Goal: Task Accomplishment & Management: Manage account settings

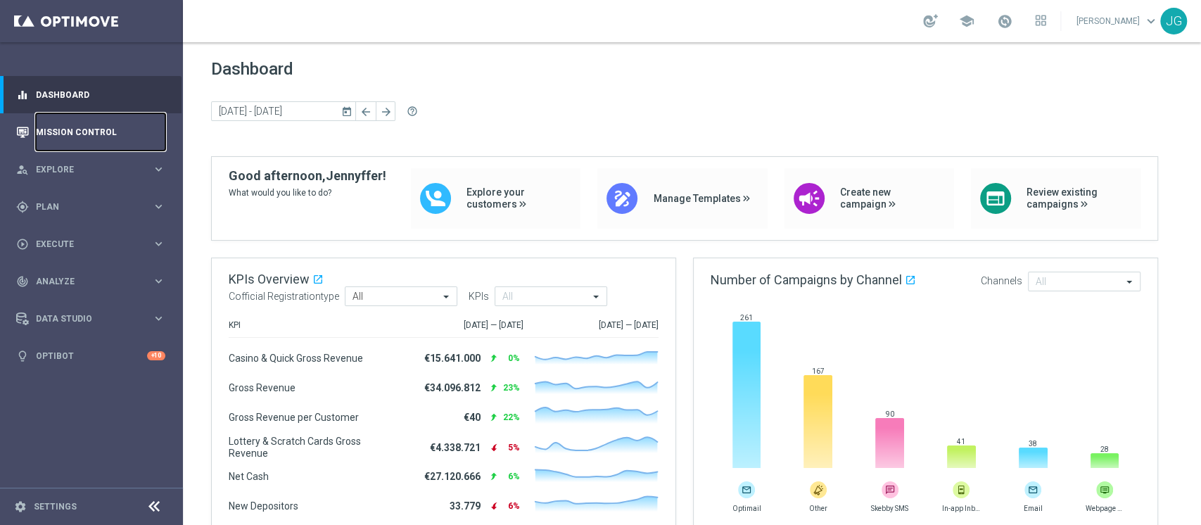
click at [84, 128] on link "Mission Control" at bounding box center [100, 131] width 129 height 37
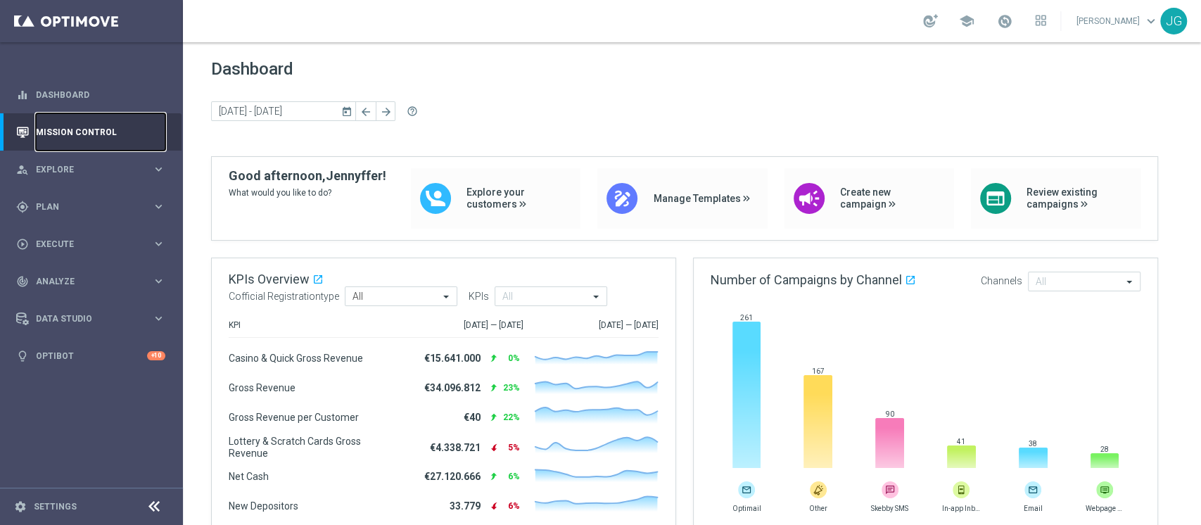
click at [98, 125] on link "Mission Control" at bounding box center [100, 131] width 129 height 37
click at [121, 142] on link "Mission Control" at bounding box center [100, 131] width 129 height 37
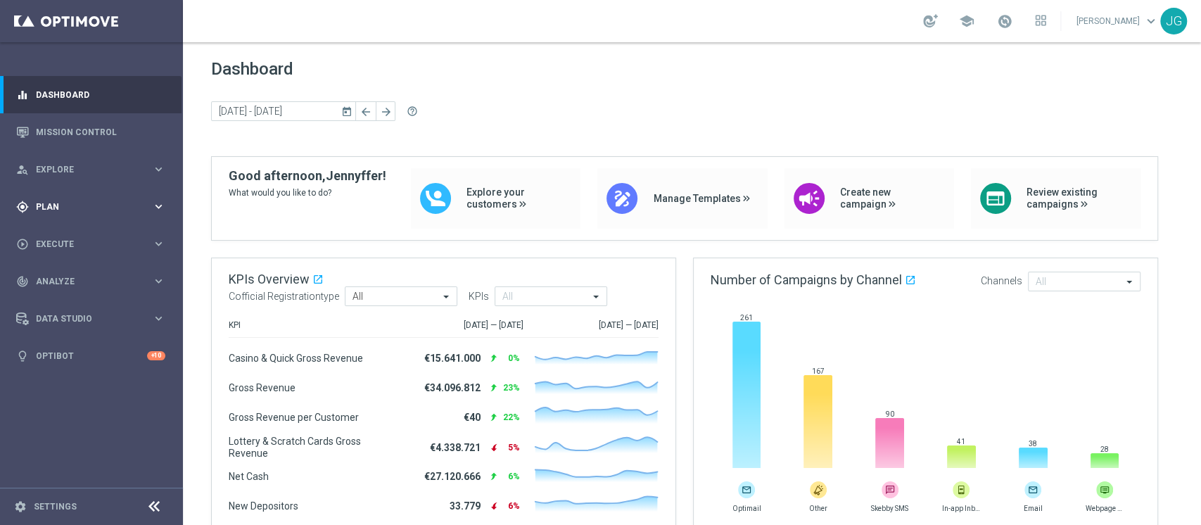
click at [96, 215] on div "gps_fixed Plan keyboard_arrow_right" at bounding box center [90, 206] width 181 height 37
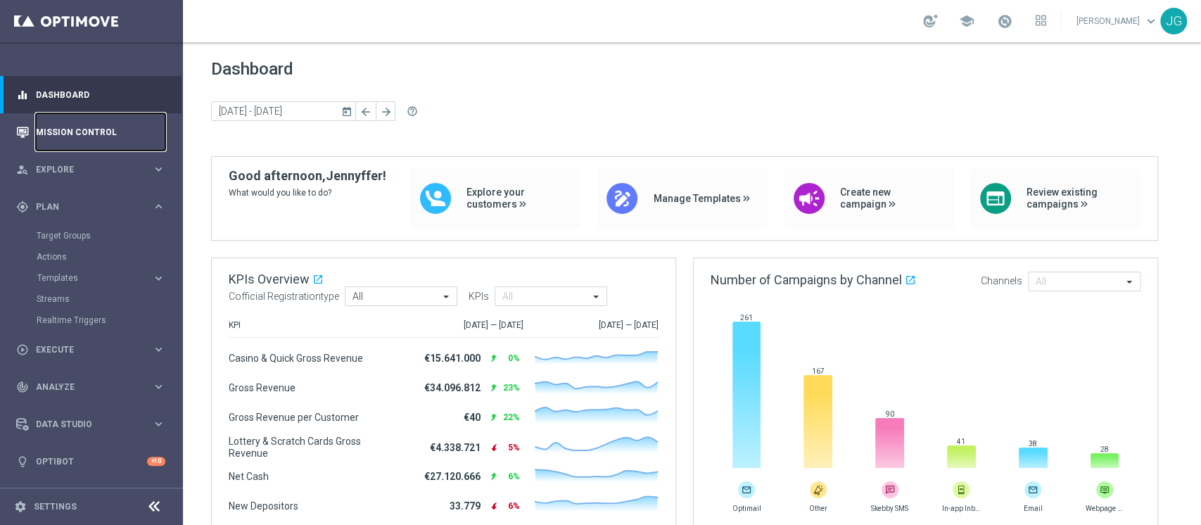
click at [84, 140] on link "Mission Control" at bounding box center [100, 131] width 129 height 37
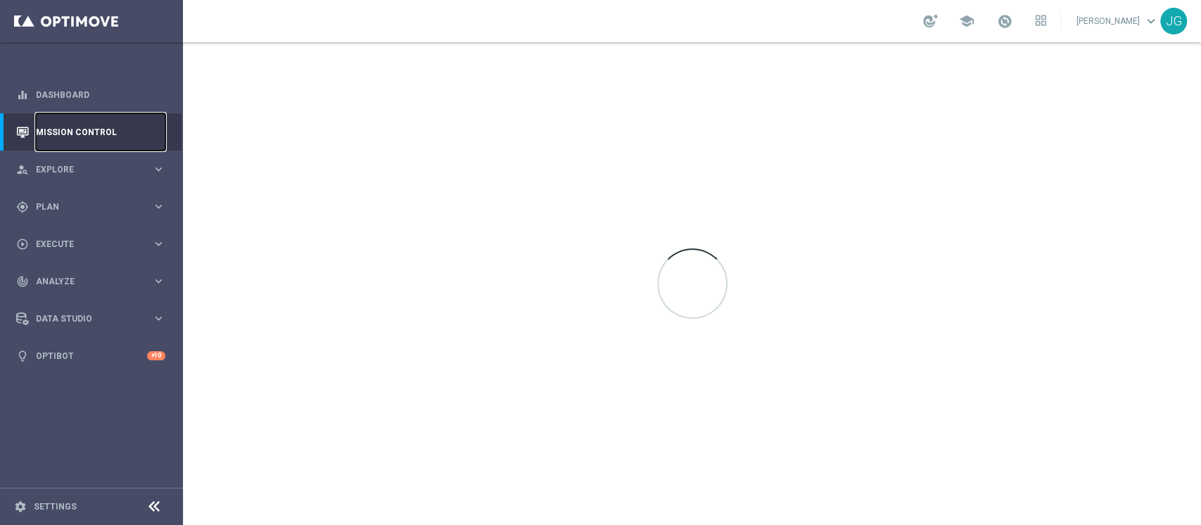
click at [124, 127] on link "Mission Control" at bounding box center [100, 131] width 129 height 37
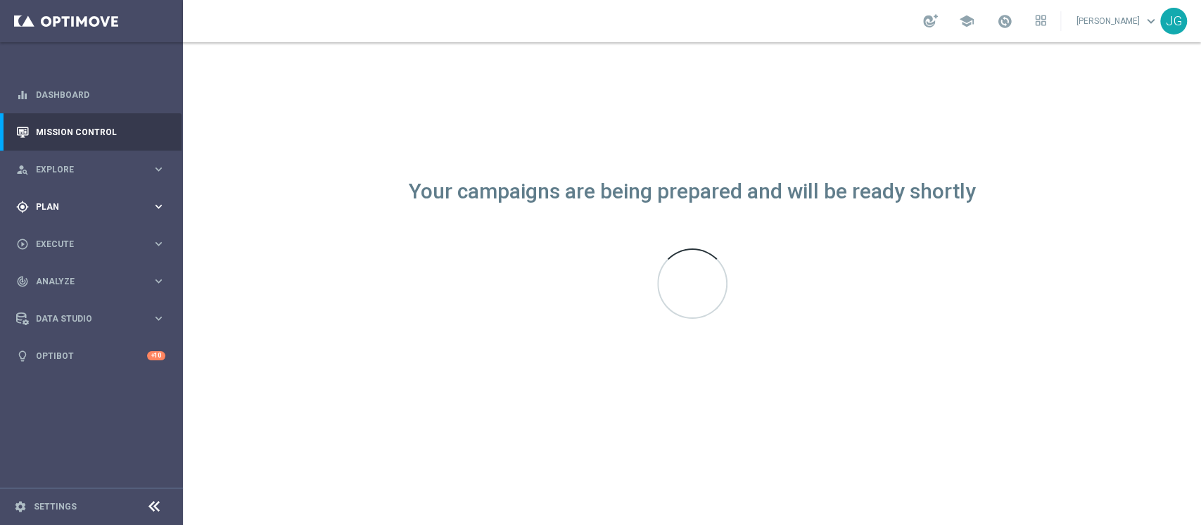
click at [153, 205] on icon "keyboard_arrow_right" at bounding box center [158, 206] width 13 height 13
click at [67, 269] on accordion "Templates keyboard_arrow_right Optimail OptiMobile In-App OptiMobile Push Optip…" at bounding box center [109, 277] width 145 height 21
click at [89, 265] on div "Actions" at bounding box center [109, 256] width 145 height 21
click at [70, 271] on accordion "Templates keyboard_arrow_right Optimail OptiMobile In-App OptiMobile Push Optip…" at bounding box center [109, 277] width 145 height 21
click at [80, 274] on span "Templates" at bounding box center [87, 278] width 101 height 8
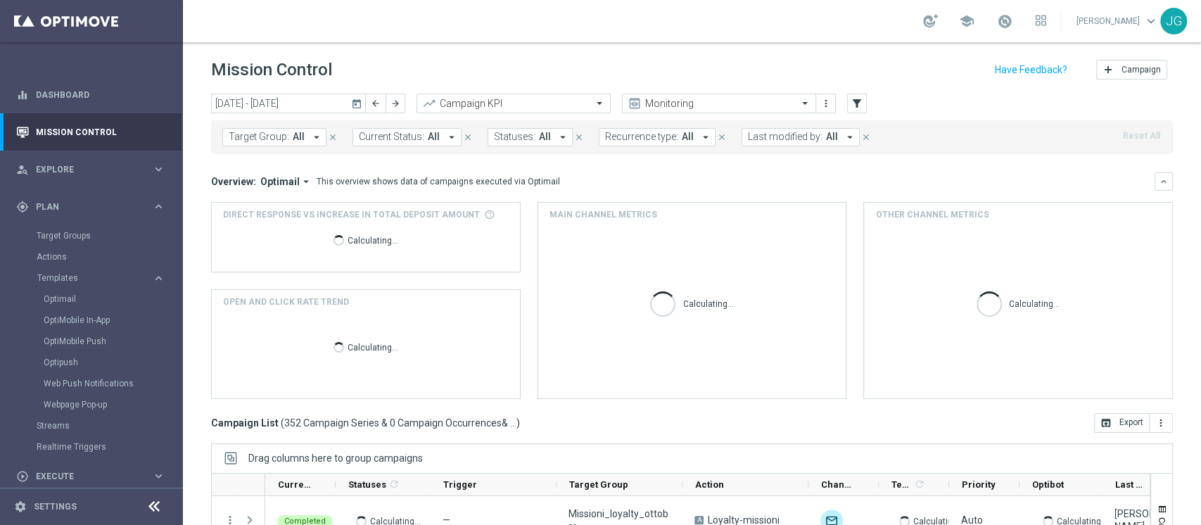
click at [359, 108] on icon "today" at bounding box center [357, 103] width 13 height 13
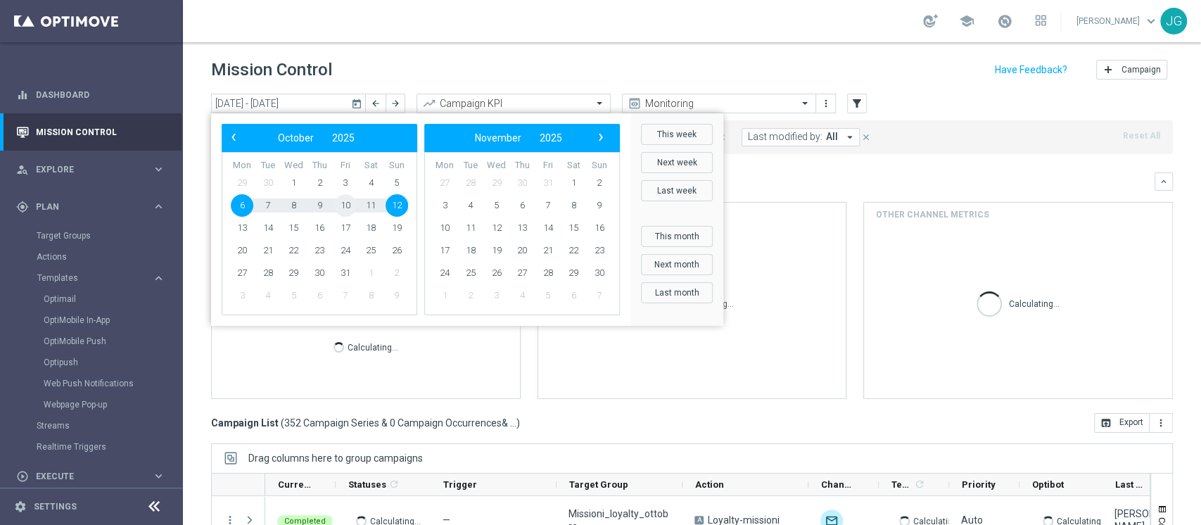
click at [346, 211] on span "10" at bounding box center [345, 205] width 23 height 23
type input "10 Oct 2025 - 10 Oct 2025"
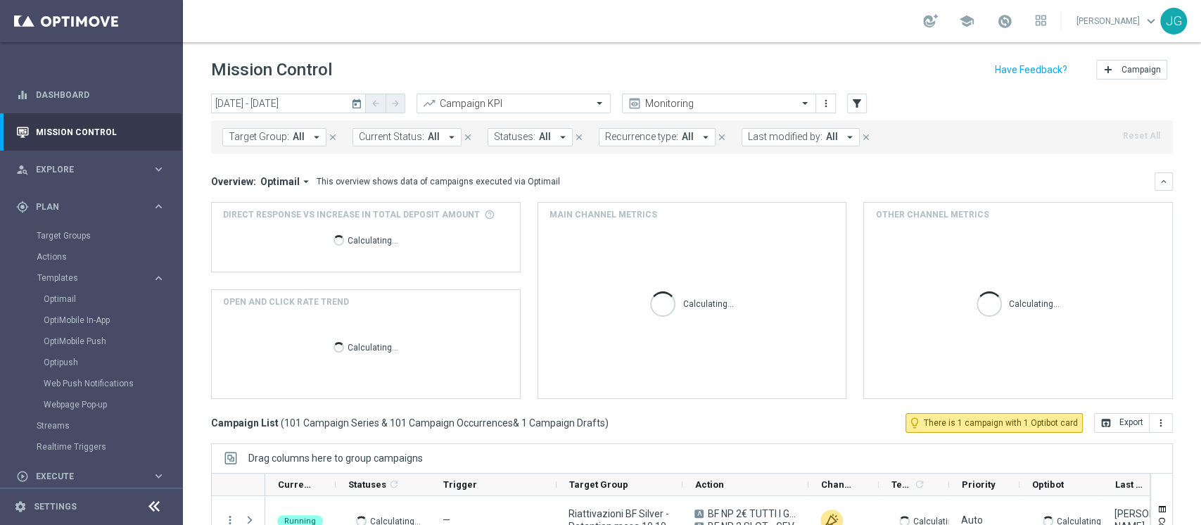
click at [788, 140] on span "Last modified by:" at bounding box center [785, 137] width 75 height 12
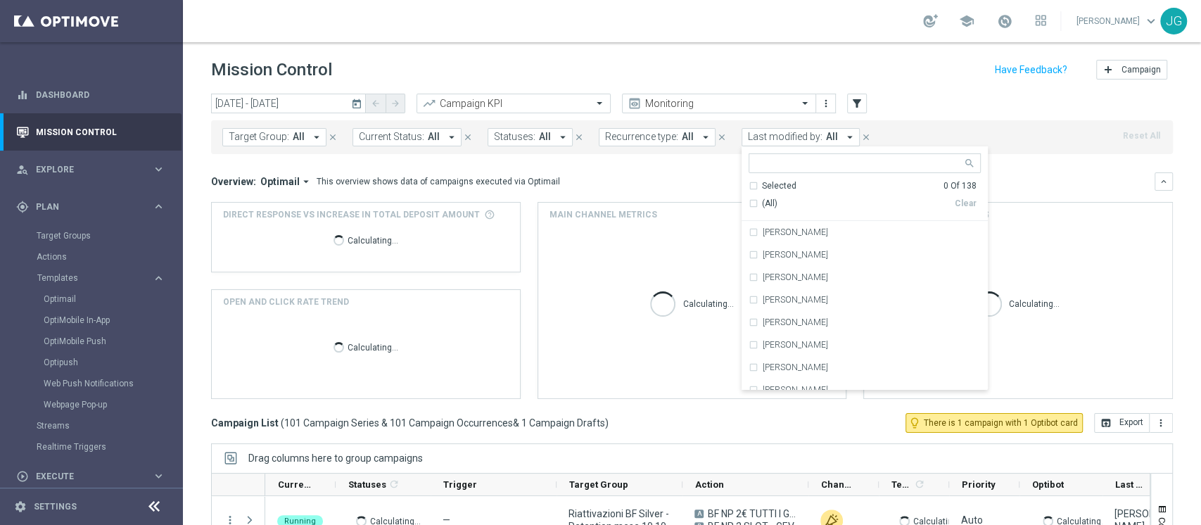
click at [788, 140] on span "Last modified by:" at bounding box center [785, 137] width 75 height 12
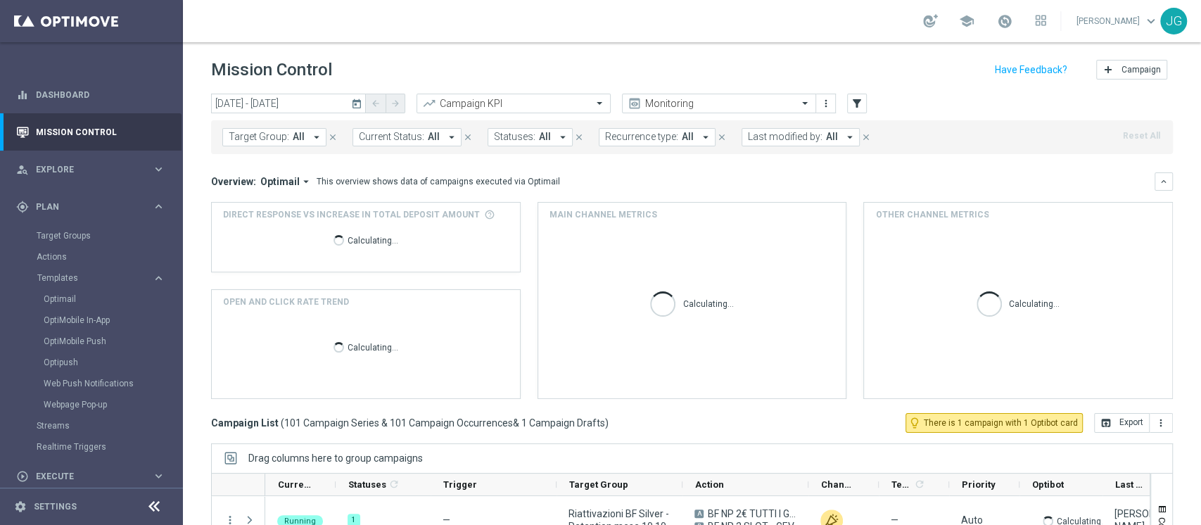
click at [788, 140] on span "Last modified by:" at bounding box center [785, 137] width 75 height 12
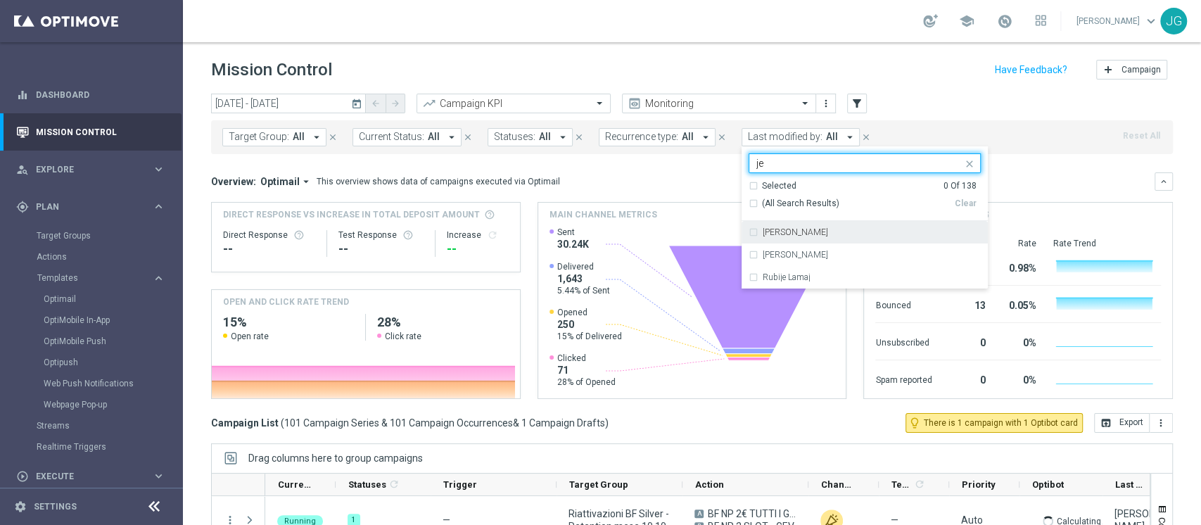
click at [800, 231] on label "[PERSON_NAME]" at bounding box center [795, 232] width 65 height 8
type input "je"
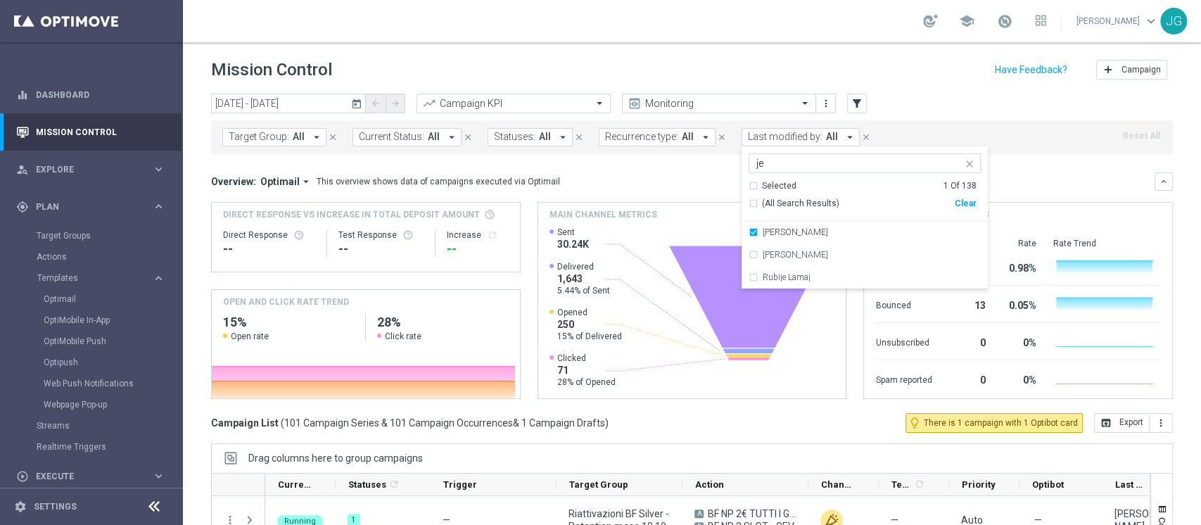
click at [528, 210] on div "Direct Response VS Increase In Total Deposit Amount Direct Response -- Test Res…" at bounding box center [692, 300] width 962 height 197
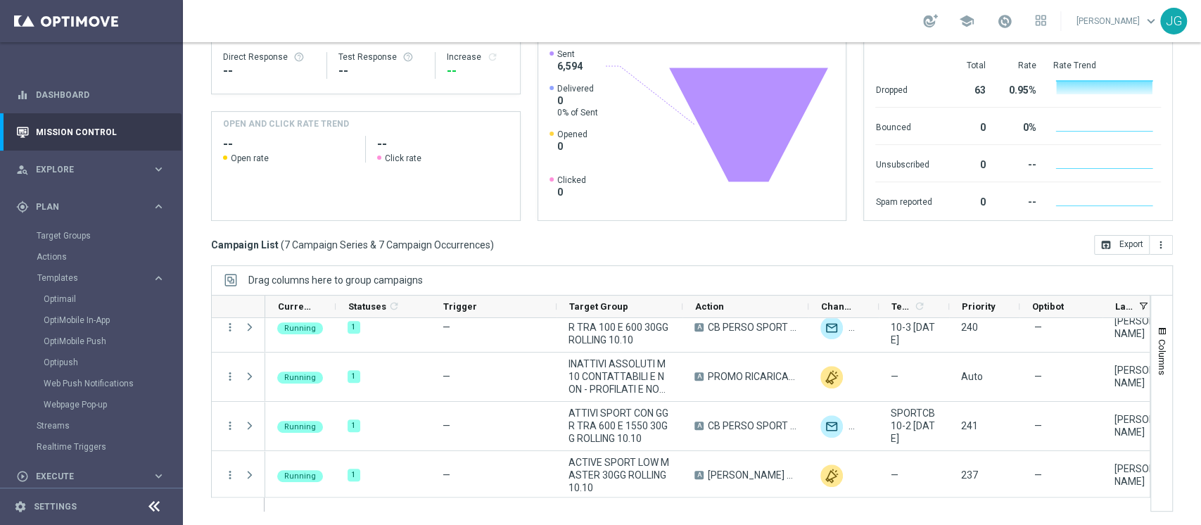
scroll to position [9, 0]
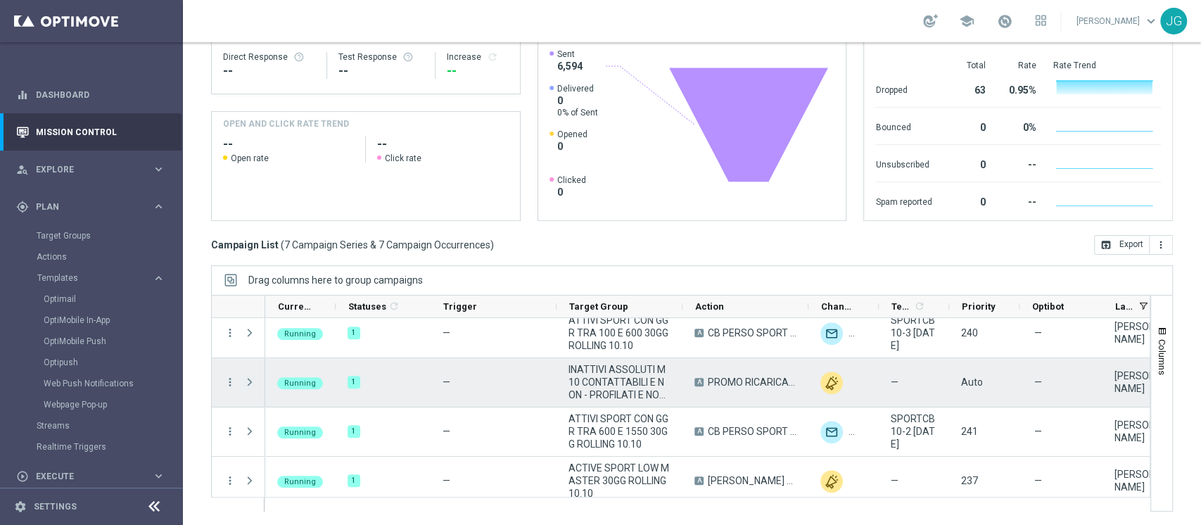
click at [250, 383] on span at bounding box center [249, 381] width 13 height 11
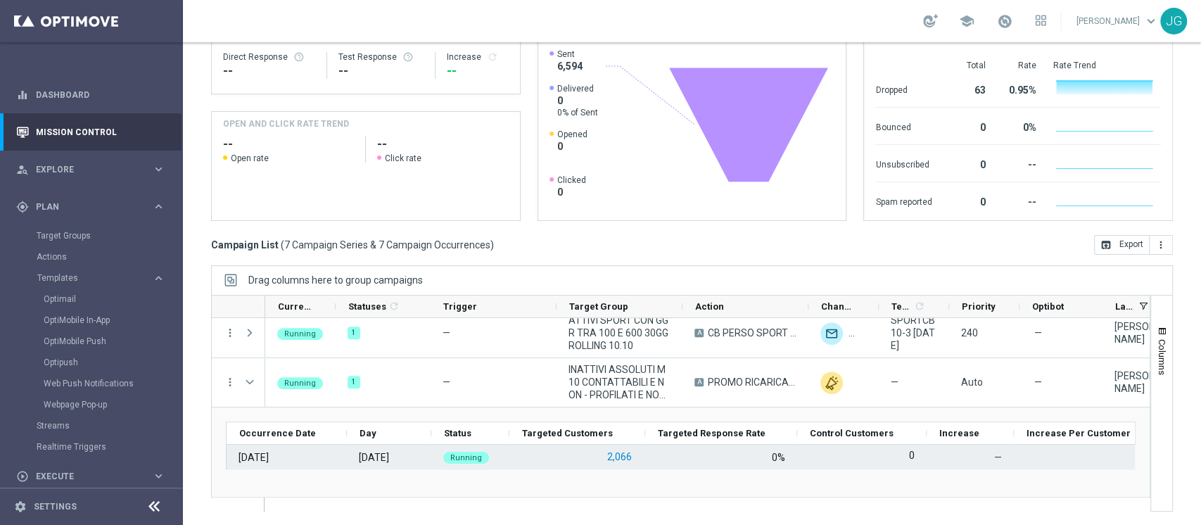
click at [618, 457] on button "2,066" at bounding box center [619, 457] width 27 height 18
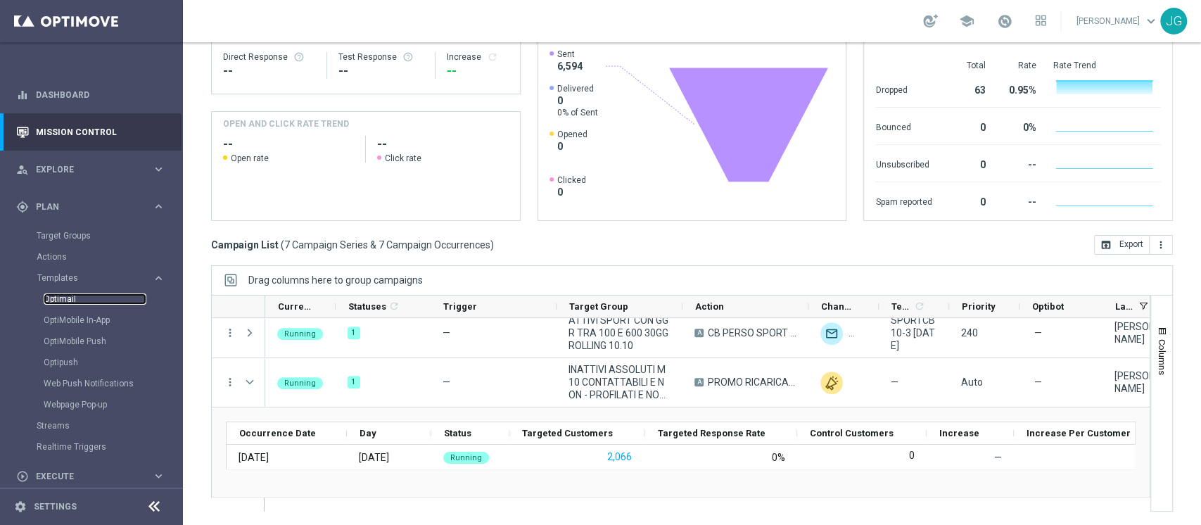
click at [60, 299] on link "Optimail" at bounding box center [95, 298] width 103 height 11
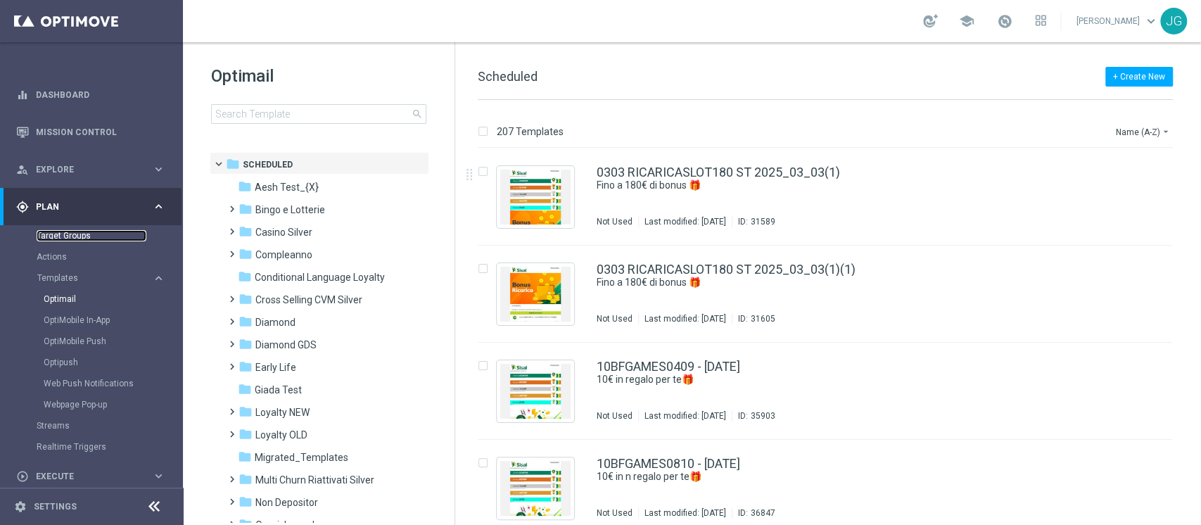
click at [67, 237] on link "Target Groups" at bounding box center [92, 235] width 110 height 11
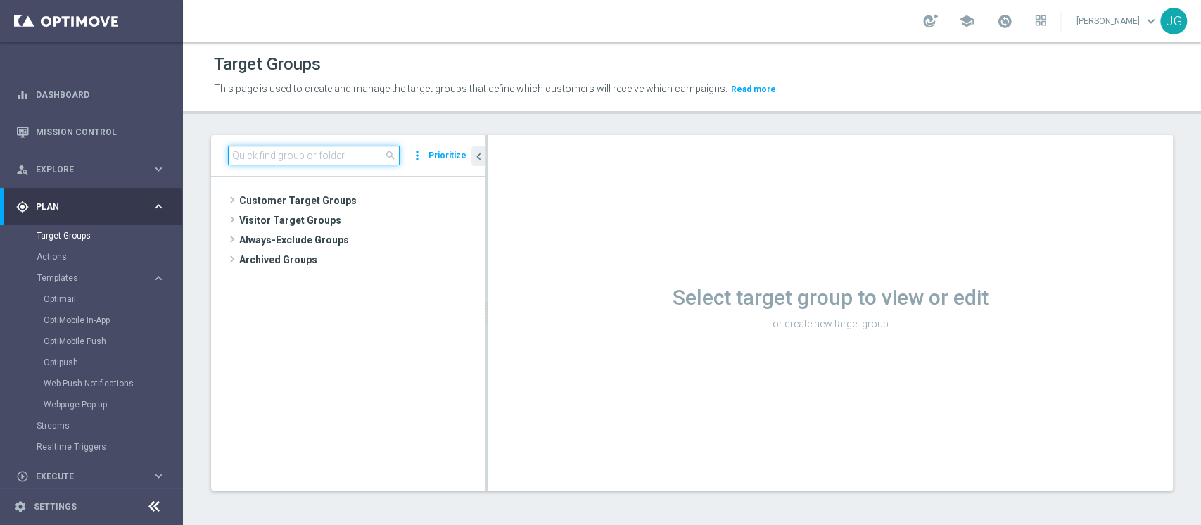
click at [280, 155] on input at bounding box center [314, 156] width 172 height 20
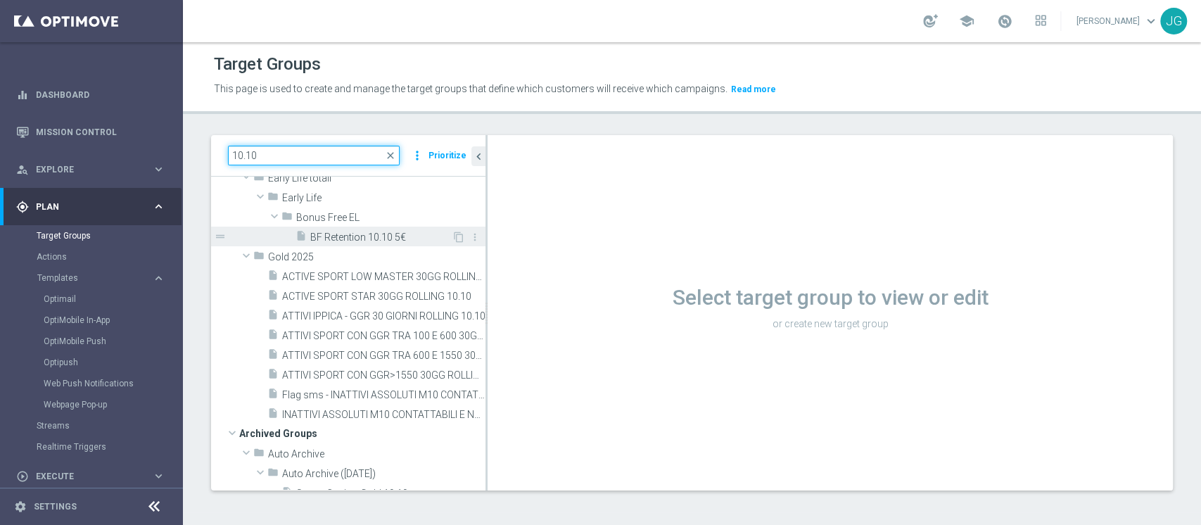
scroll to position [164, 0]
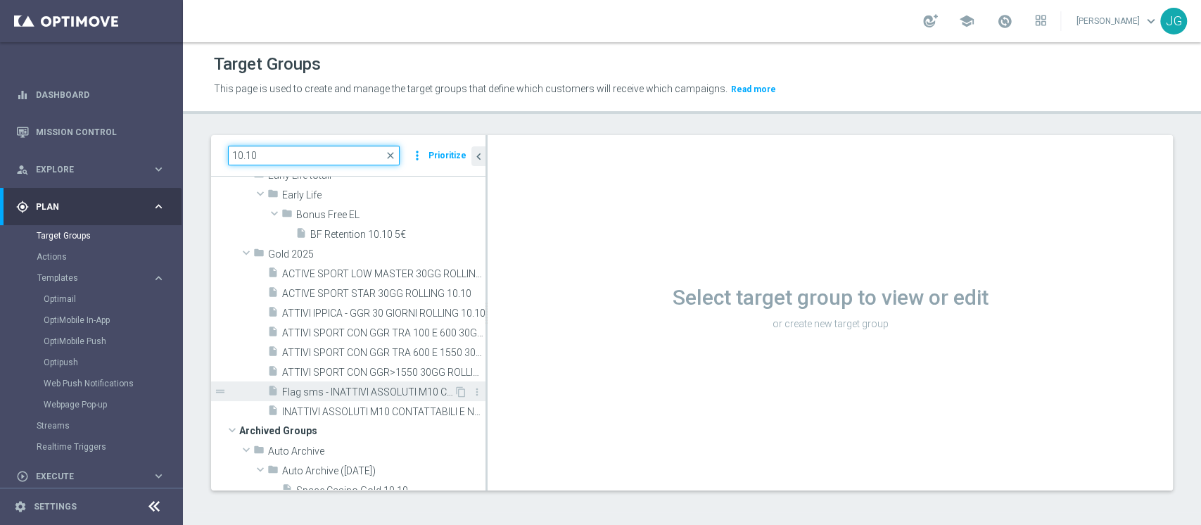
type input "10.10"
click at [341, 391] on span "Flag sms - INATTIVI ASSOLUTI M10 CONTATTABILI 10.10" at bounding box center [368, 392] width 172 height 12
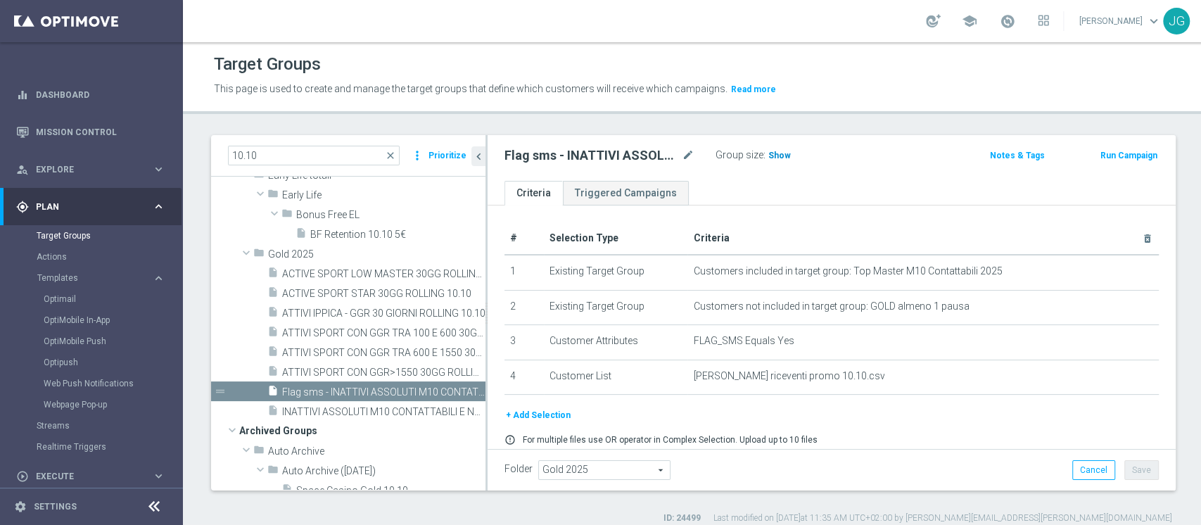
click at [777, 155] on span "Show" at bounding box center [779, 156] width 23 height 10
click at [775, 158] on span "1,100" at bounding box center [781, 157] width 25 height 13
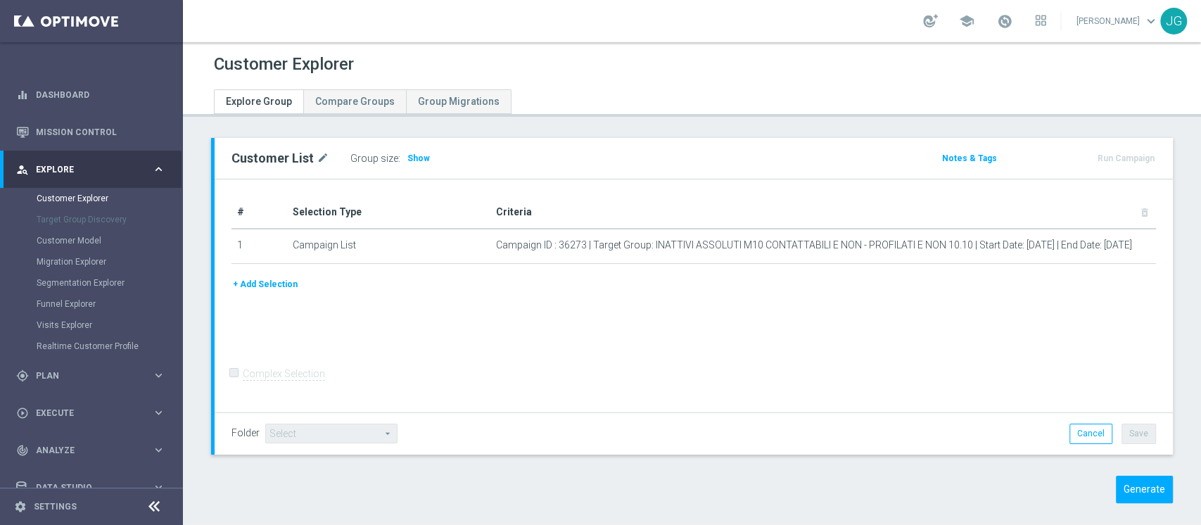
click at [212, 220] on div "Customer List mode_edit Group size : Show Notes & Tags Run Campaign # Selection…" at bounding box center [692, 296] width 962 height 317
click at [73, 369] on div "gps_fixed Plan" at bounding box center [84, 375] width 136 height 13
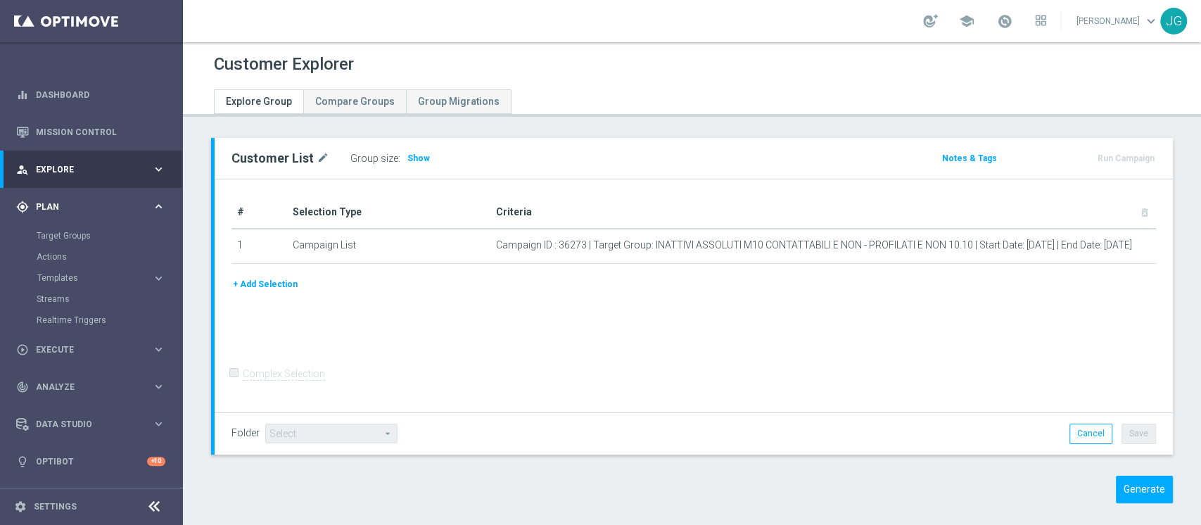
click at [73, 369] on div "track_changes Analyze keyboard_arrow_right" at bounding box center [90, 386] width 181 height 37
click at [84, 195] on div "gps_fixed Plan keyboard_arrow_right" at bounding box center [90, 206] width 181 height 37
click at [82, 280] on span "Templates" at bounding box center [87, 278] width 101 height 8
click at [56, 301] on link "Optimail" at bounding box center [95, 298] width 103 height 11
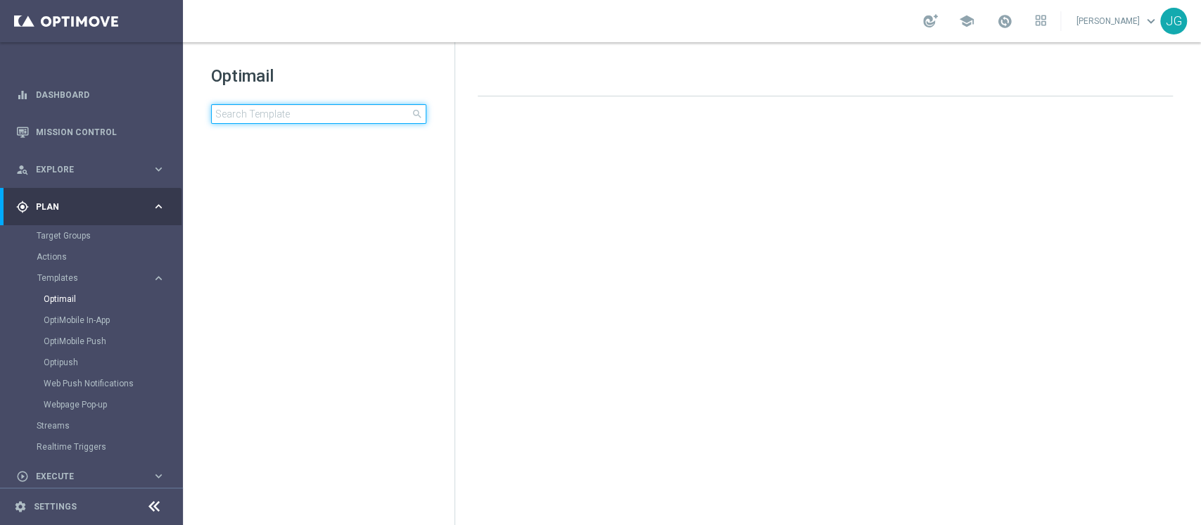
click at [302, 113] on input at bounding box center [318, 114] width 215 height 20
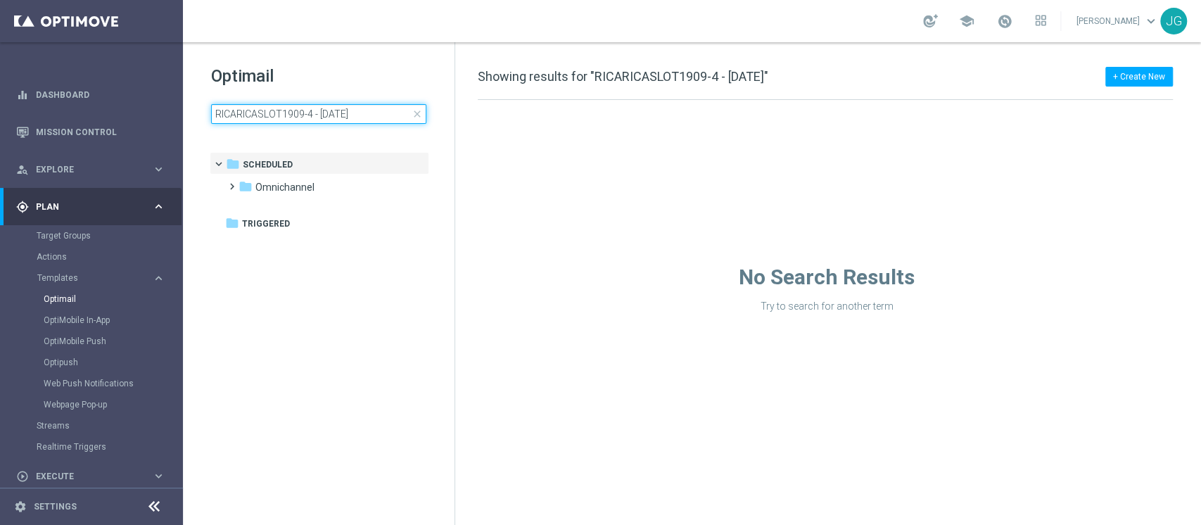
type input "RICARICASLOT1909-4 - 19.09.2025"
click at [283, 179] on div "folder Omnichannel" at bounding box center [319, 187] width 162 height 16
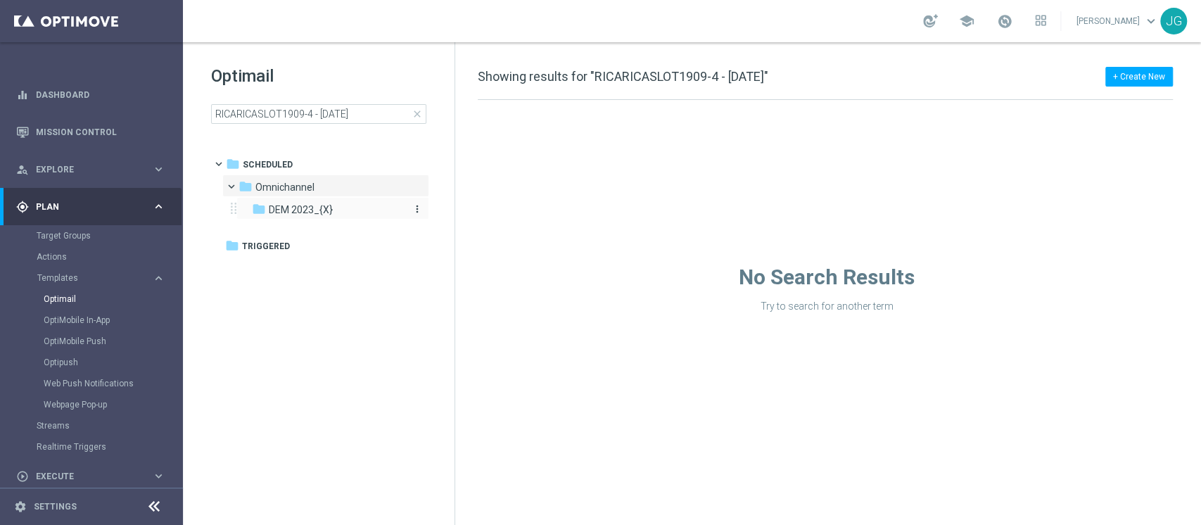
click at [321, 211] on span "DEM 2023_{X}" at bounding box center [301, 209] width 64 height 13
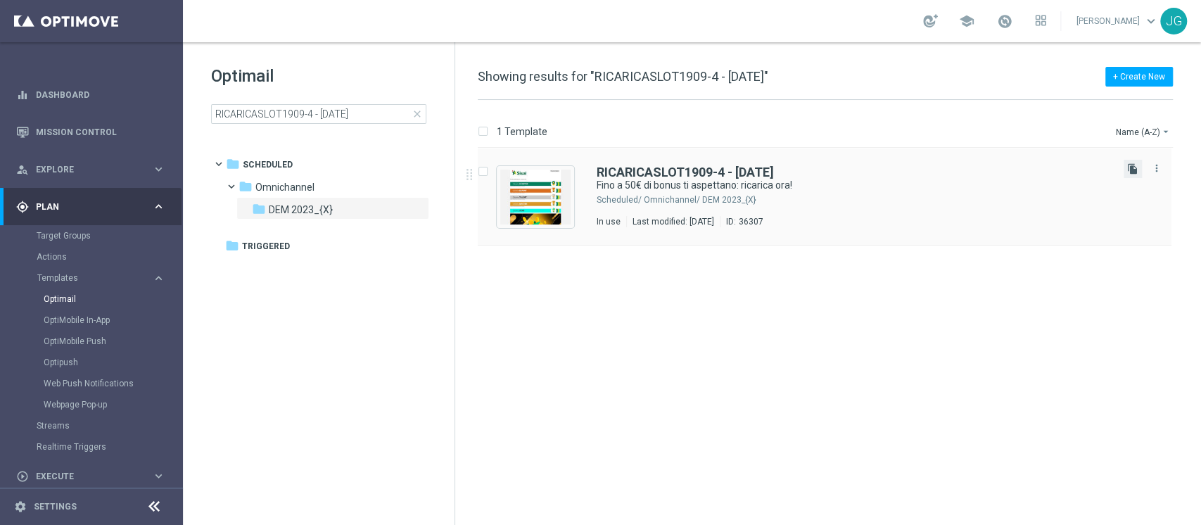
click at [1133, 172] on icon "file_copy" at bounding box center [1132, 168] width 11 height 11
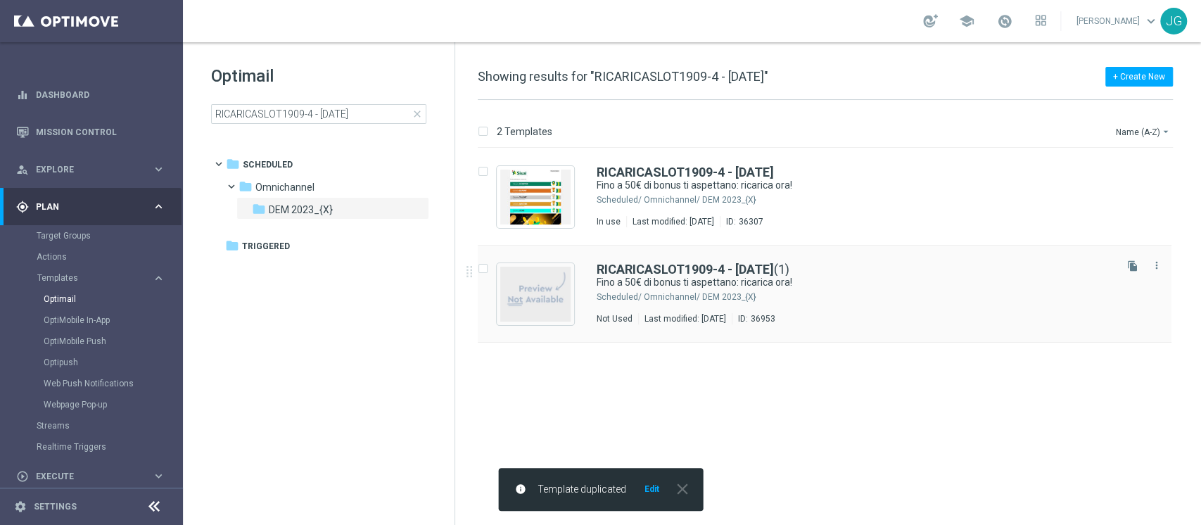
click at [857, 269] on div "RICARICASLOT1909-4 - 19.09.2025 (1)" at bounding box center [855, 269] width 516 height 13
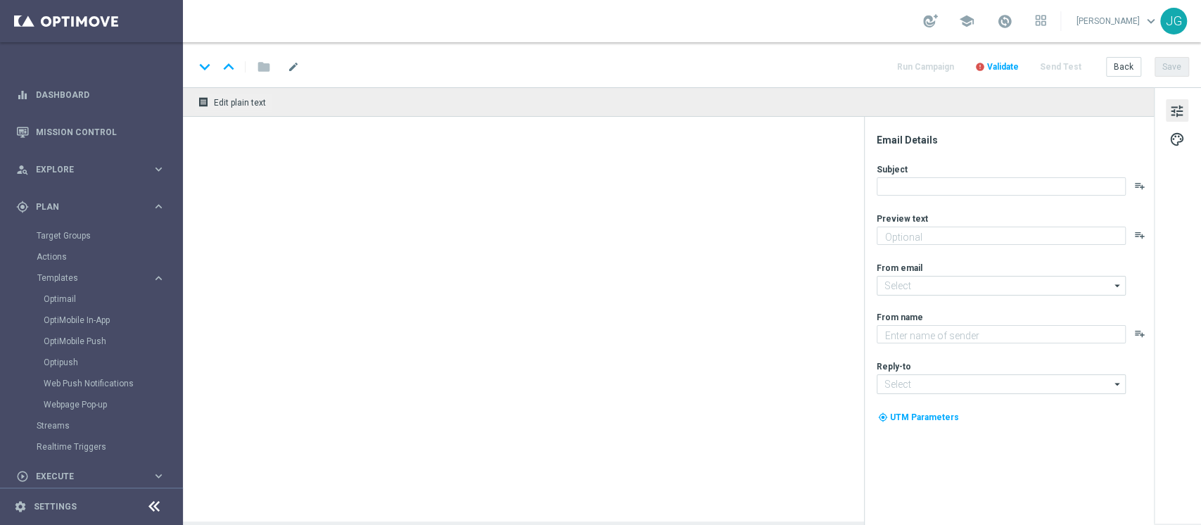
type textarea "Non perderti la promozione!✨"
type input "newsletter@comunicazioni.sisal.it"
type textarea "Sisal"
type input "info@sisal.it"
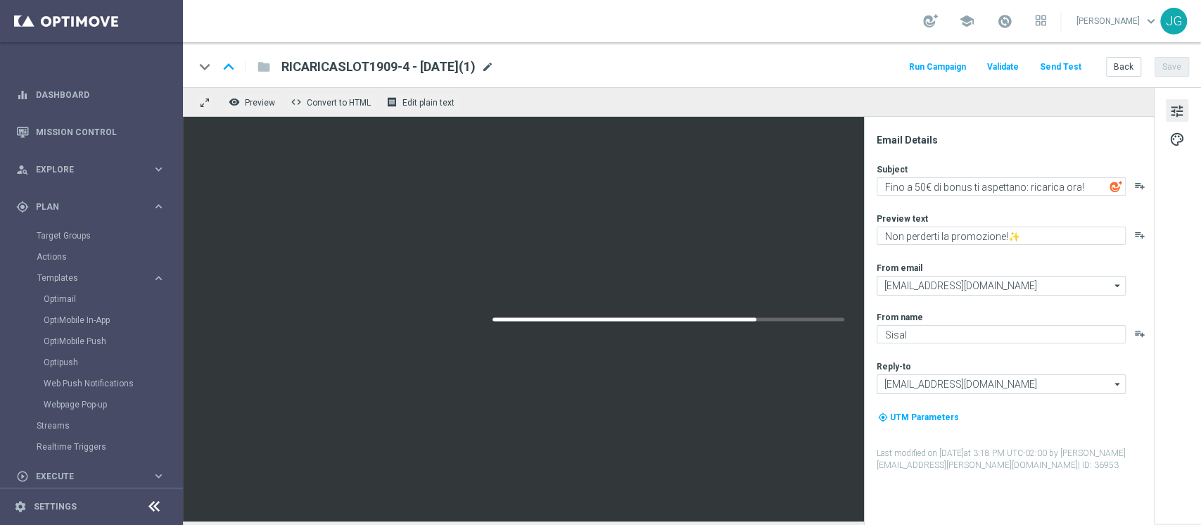
click at [494, 65] on span "mode_edit" at bounding box center [487, 66] width 13 height 13
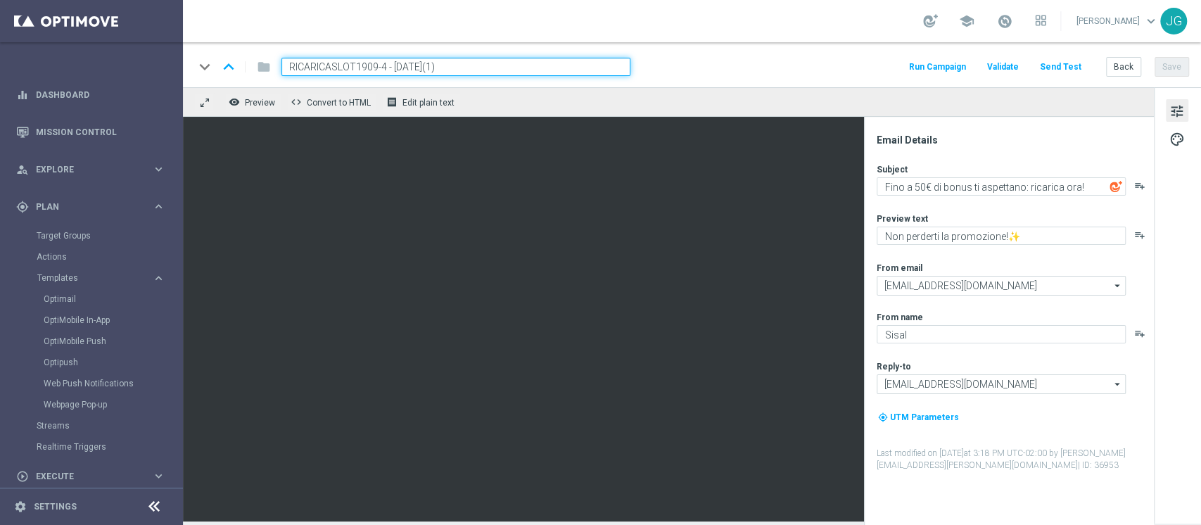
drag, startPoint x: 385, startPoint y: 65, endPoint x: 185, endPoint y: 94, distance: 202.5
click at [185, 94] on div "keyboard_arrow_down keyboard_arrow_up folder RICARICASLOT1909-4 - 19.09.2025(1)…" at bounding box center [692, 281] width 1018 height 479
paste input "-1010"
click at [462, 65] on input "RICARICA-1010 - 19.09.2025(1)" at bounding box center [455, 67] width 349 height 18
type input "RICARICA-1010 - 10.10.2025"
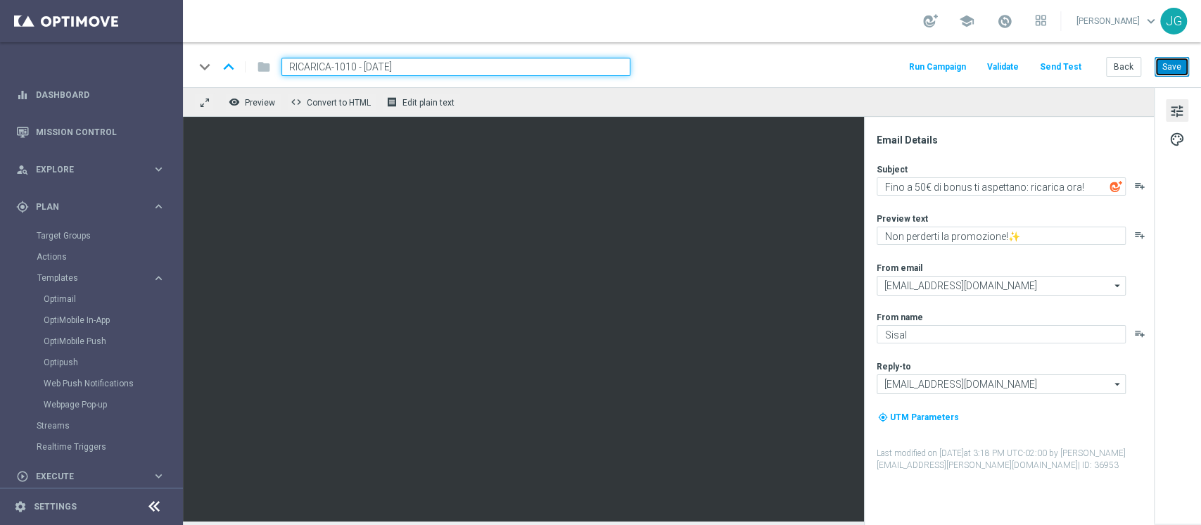
click at [1177, 69] on button "Save" at bounding box center [1171, 67] width 34 height 20
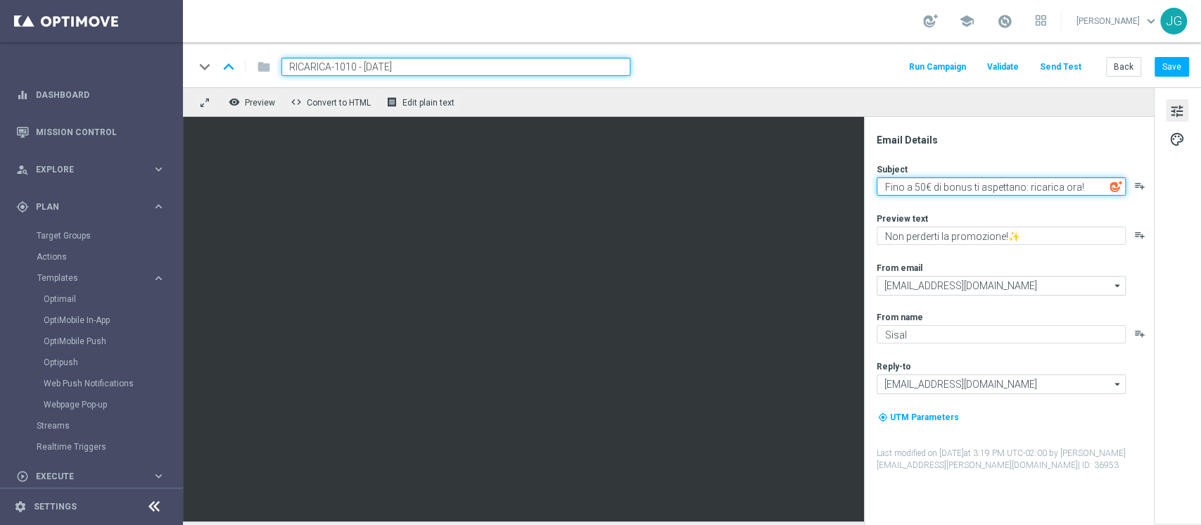
click at [919, 186] on textarea "Fino a 50€ di bonus ti aspettano: ricarica ora!" at bounding box center [1000, 186] width 249 height 18
type textarea "Fino a 100€ di bonus ti aspettano: ricarica ora!"
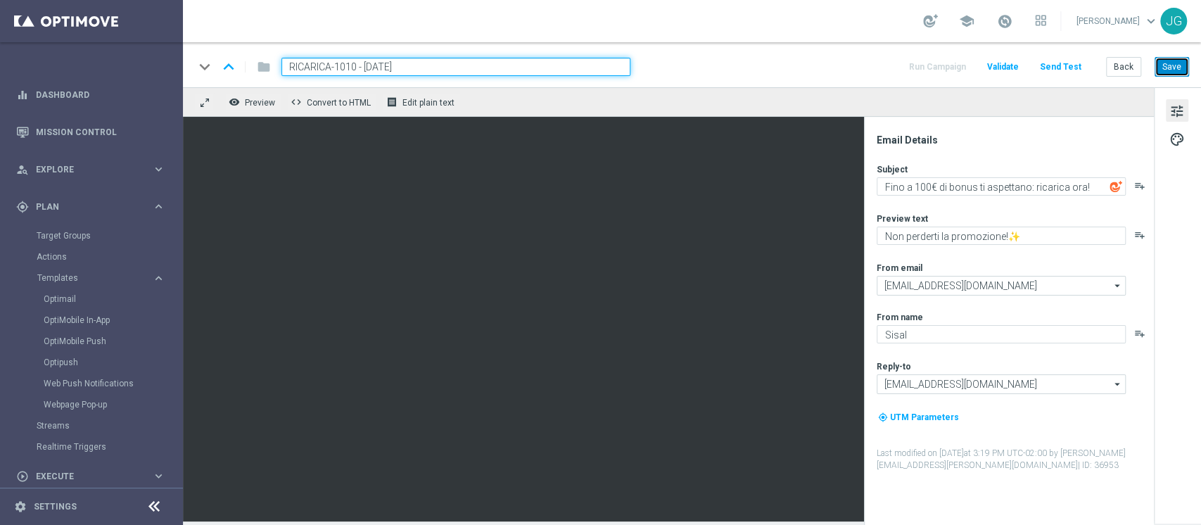
click at [1172, 65] on button "Save" at bounding box center [1171, 67] width 34 height 20
drag, startPoint x: 430, startPoint y: 58, endPoint x: 90, endPoint y: 57, distance: 339.8
click at [94, 58] on main "equalizer Dashboard Mission Control" at bounding box center [600, 262] width 1201 height 525
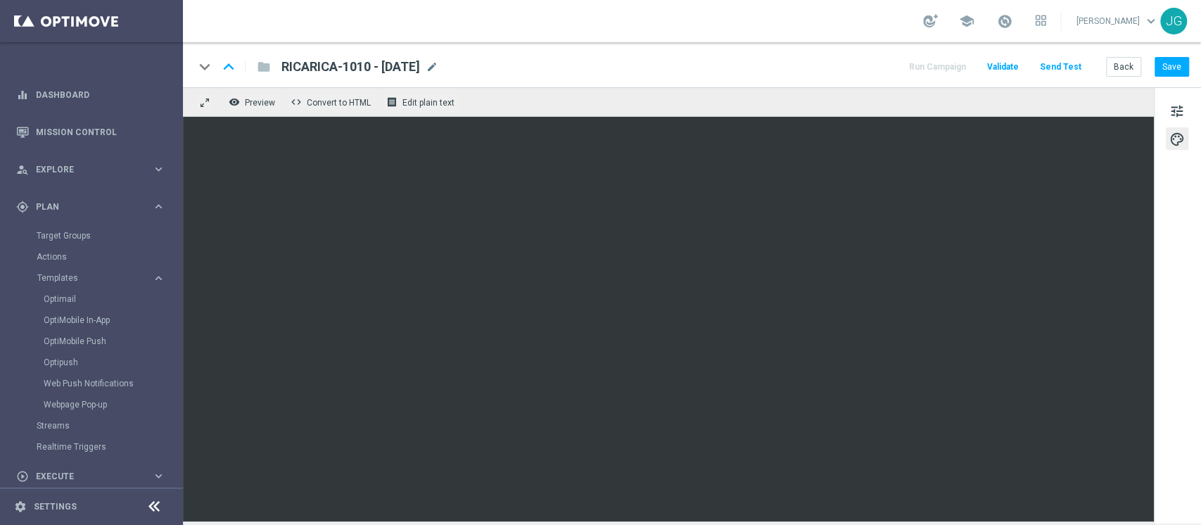
click at [411, 73] on span "RICARICA-1010 - 10.10.2025" at bounding box center [350, 66] width 139 height 17
click at [1176, 65] on button "Save" at bounding box center [1171, 67] width 34 height 20
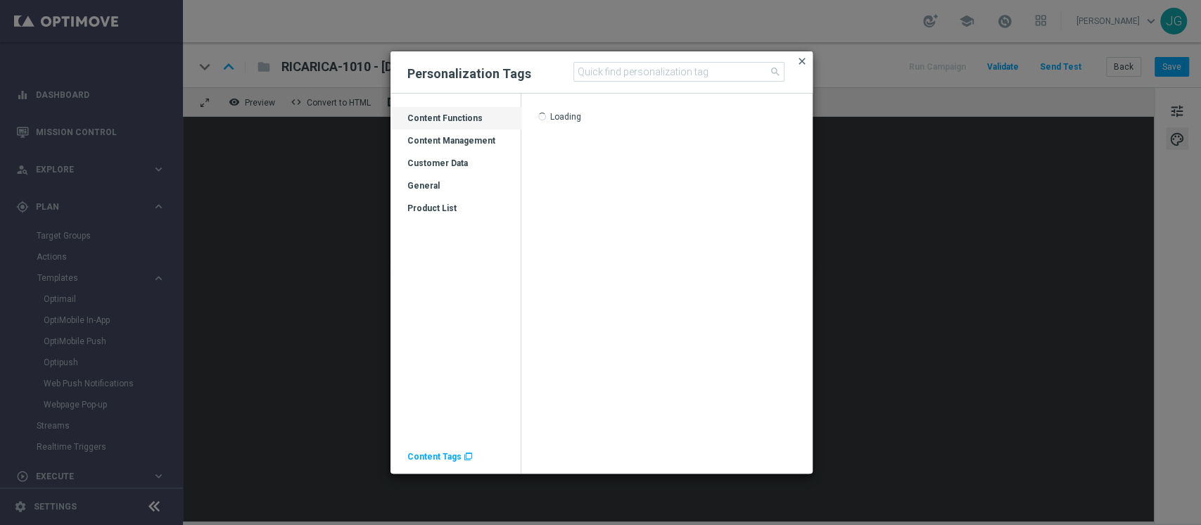
click at [801, 64] on span "close" at bounding box center [801, 61] width 11 height 11
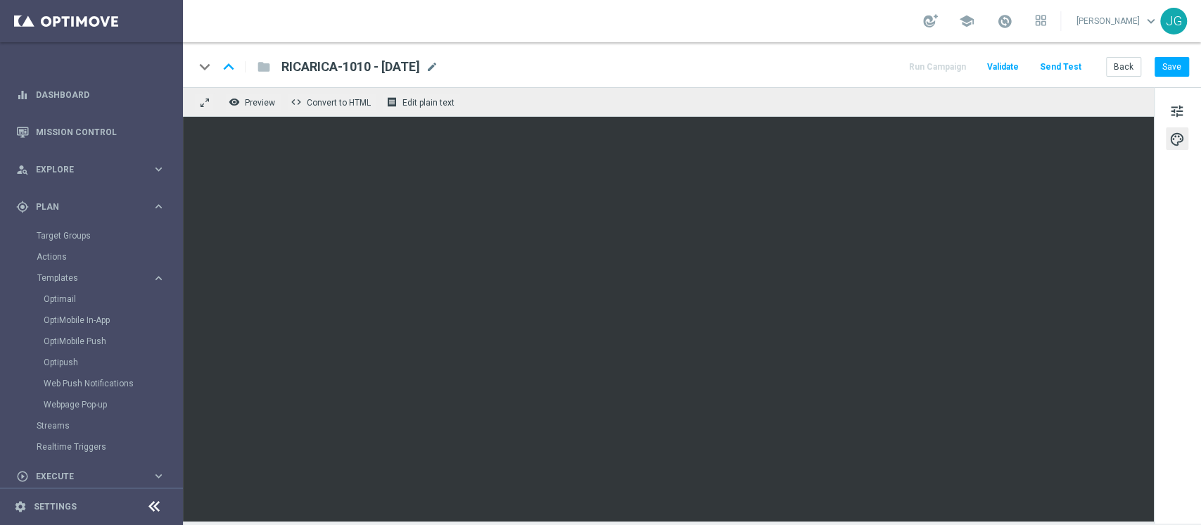
click at [980, 23] on div "school" at bounding box center [984, 21] width 123 height 24
click at [997, 22] on span at bounding box center [1004, 20] width 15 height 15
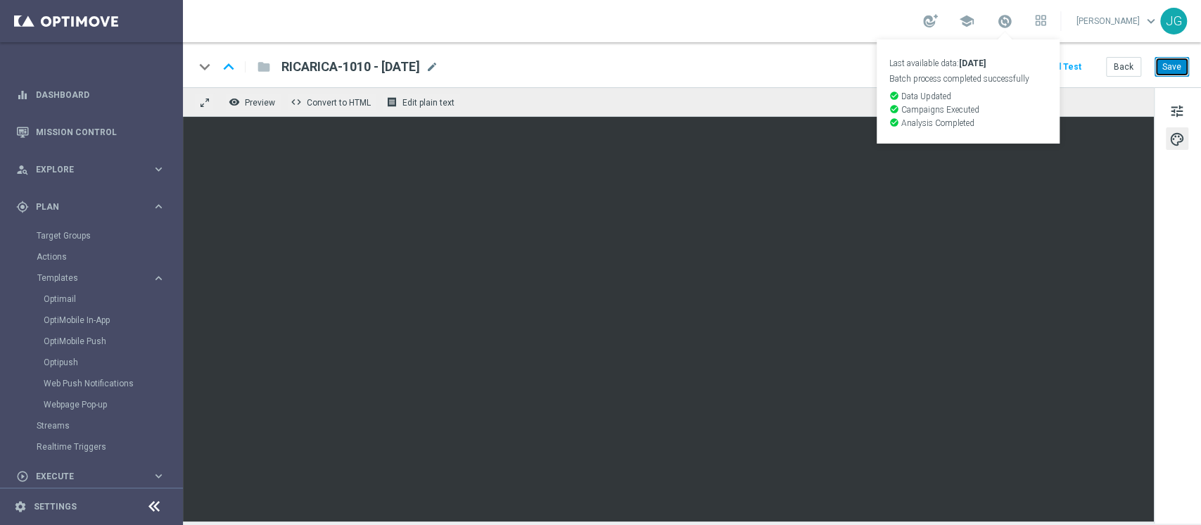
click at [1176, 68] on button "Save" at bounding box center [1171, 67] width 34 height 20
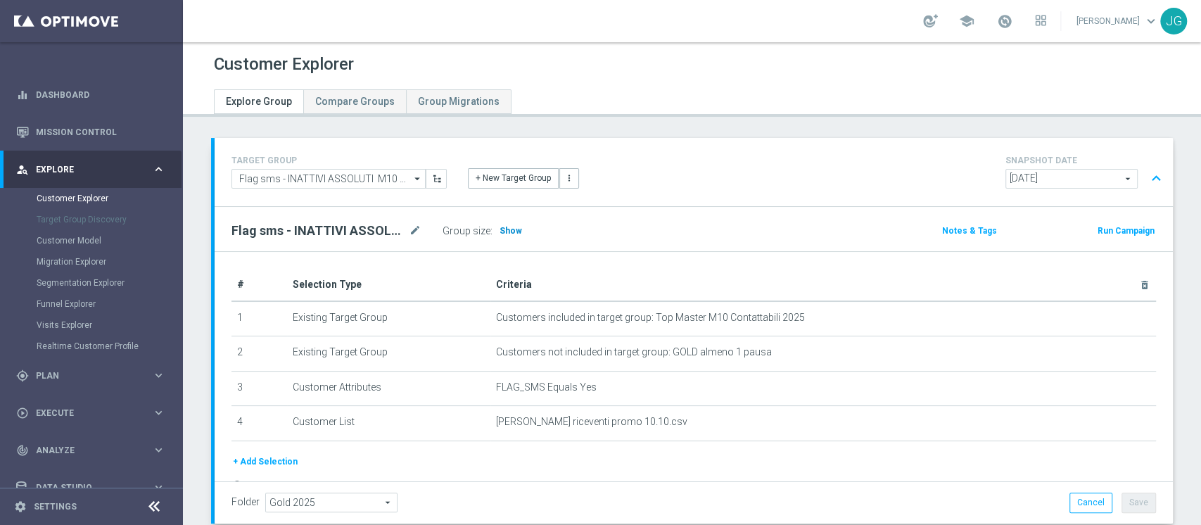
click at [518, 224] on h3 "Show" at bounding box center [510, 230] width 25 height 15
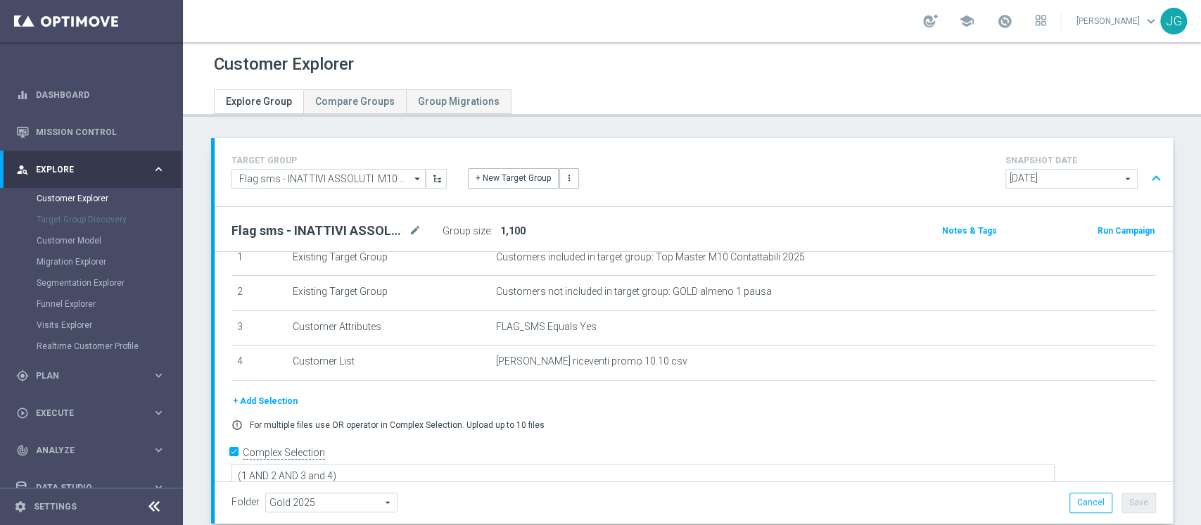
scroll to position [86, 0]
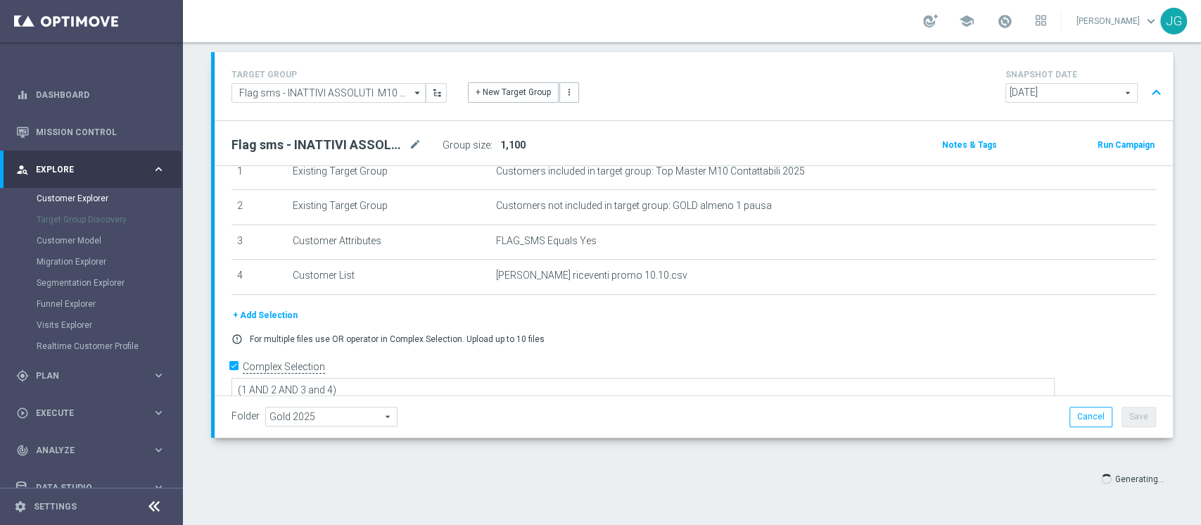
click at [723, 478] on div "Generating..." at bounding box center [691, 478] width 983 height 25
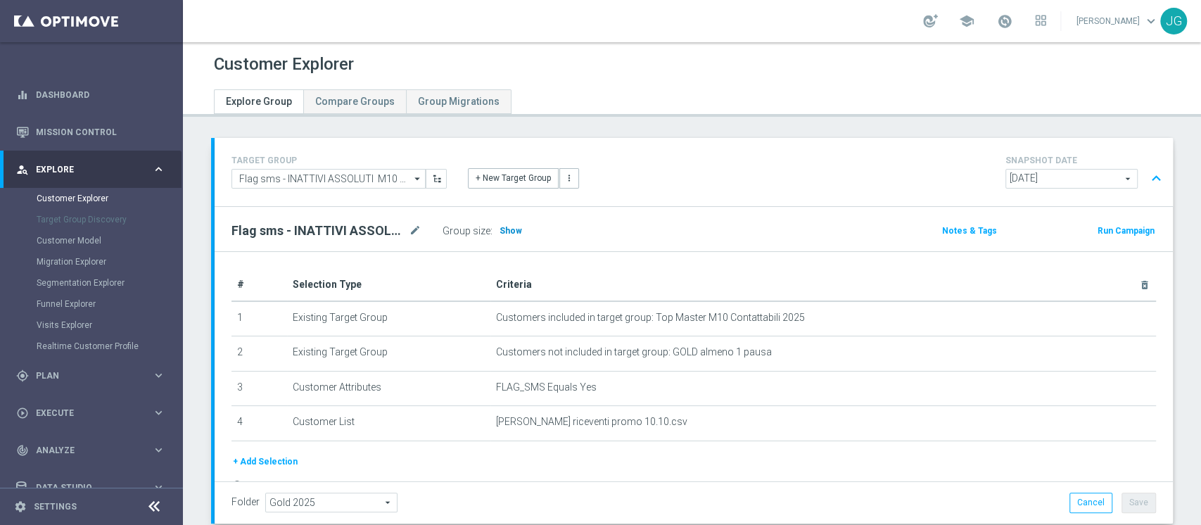
click at [504, 233] on span "Show" at bounding box center [510, 231] width 23 height 10
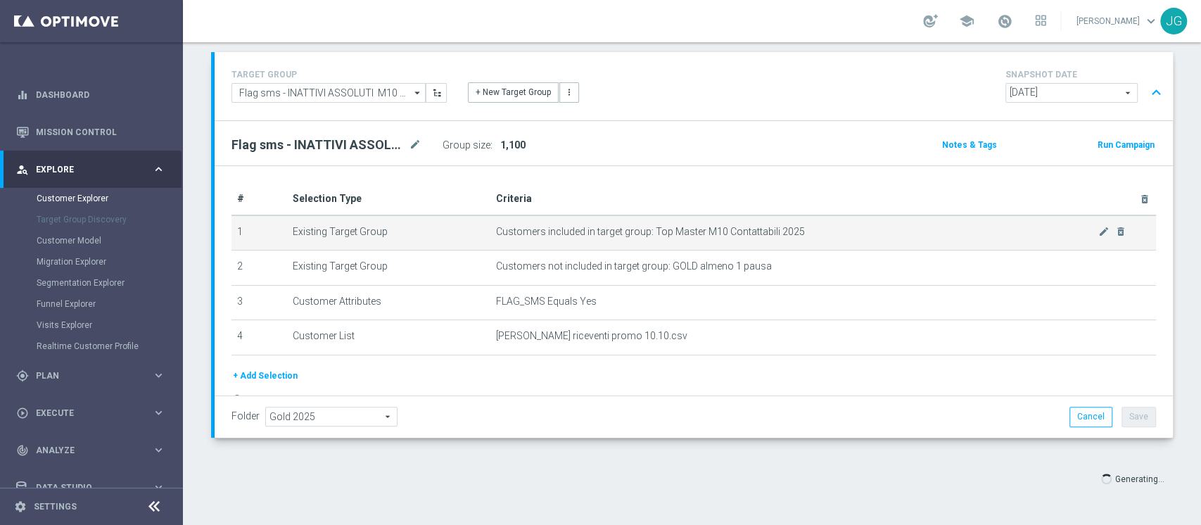
scroll to position [60, 0]
